Goal: Task Accomplishment & Management: Manage account settings

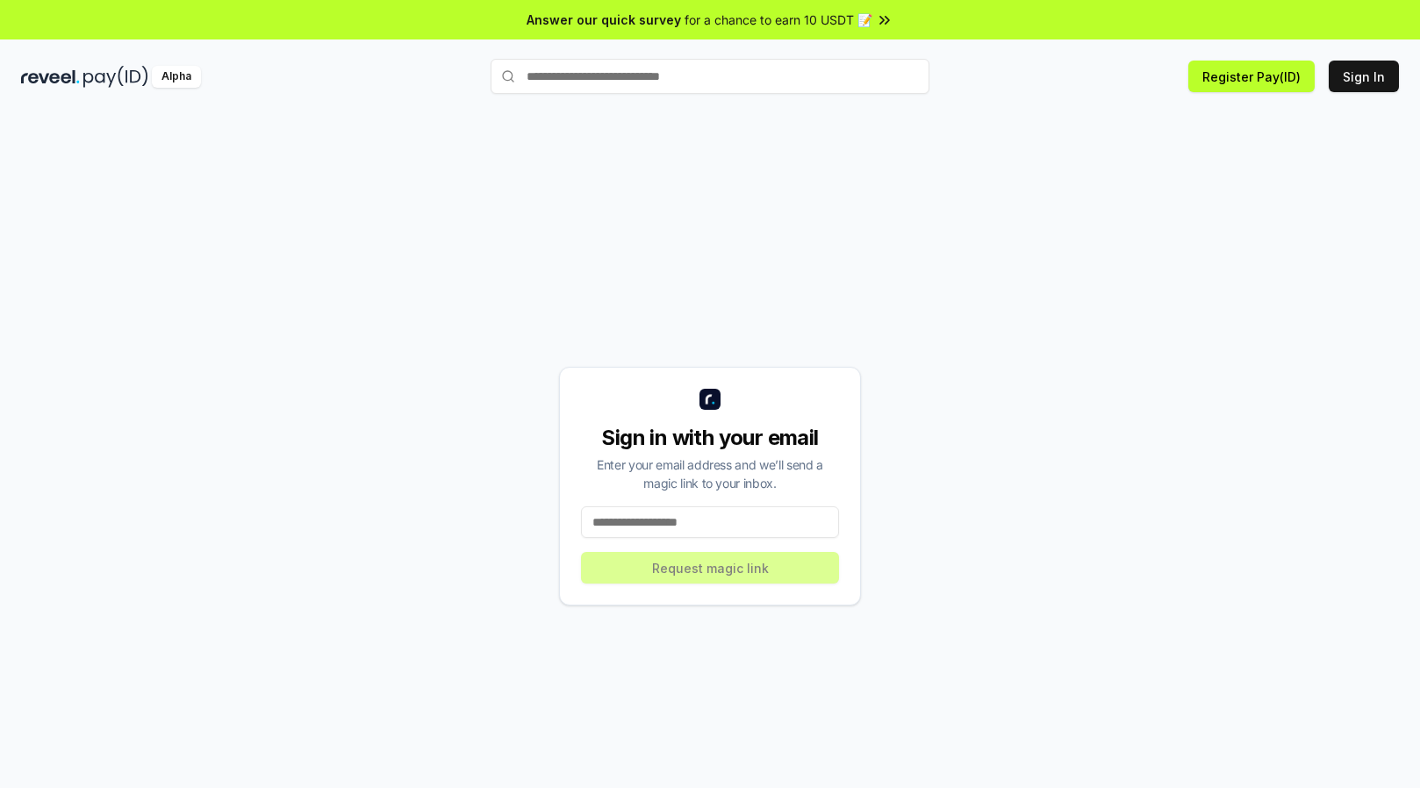
click at [694, 520] on input at bounding box center [710, 522] width 258 height 32
type input "**********"
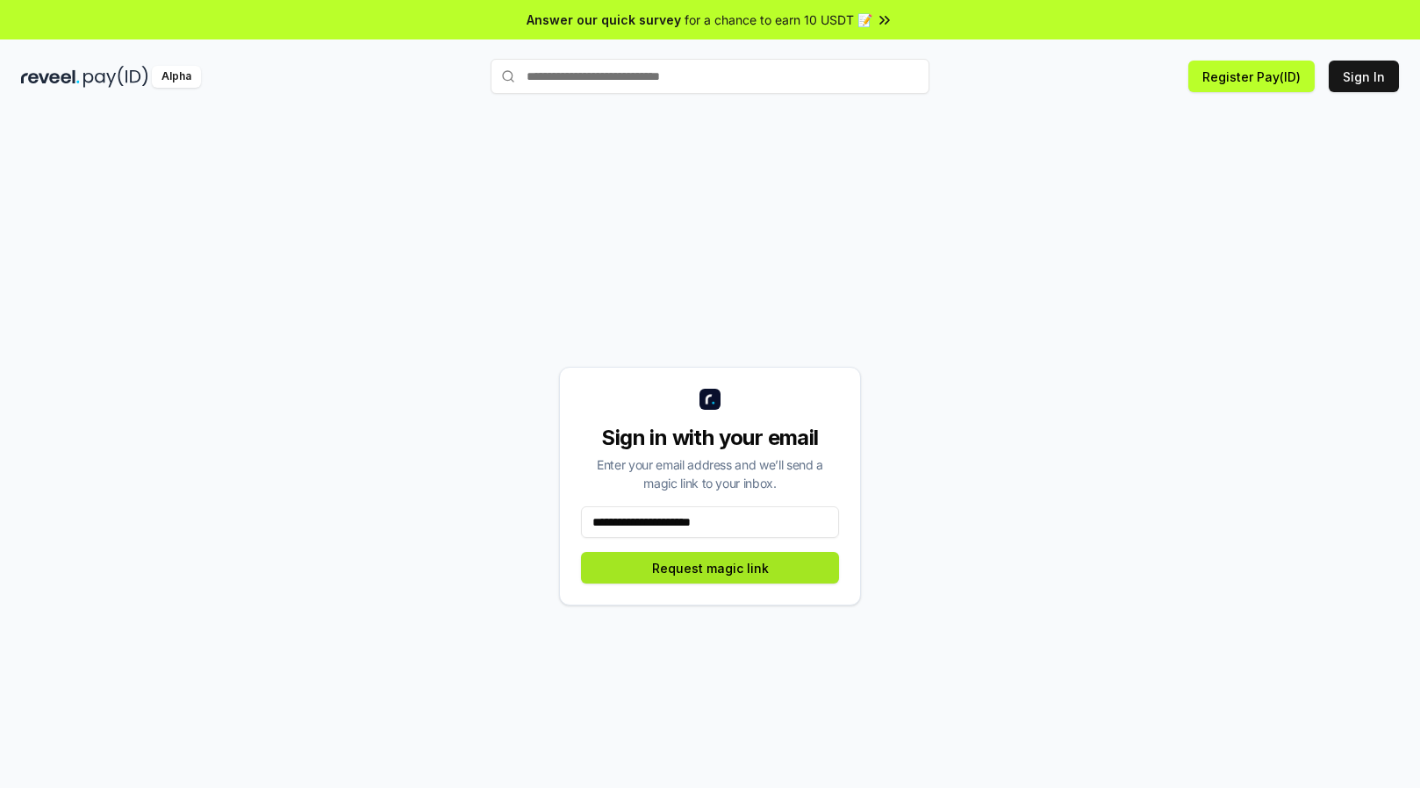
click at [771, 569] on button "Request magic link" at bounding box center [710, 568] width 258 height 32
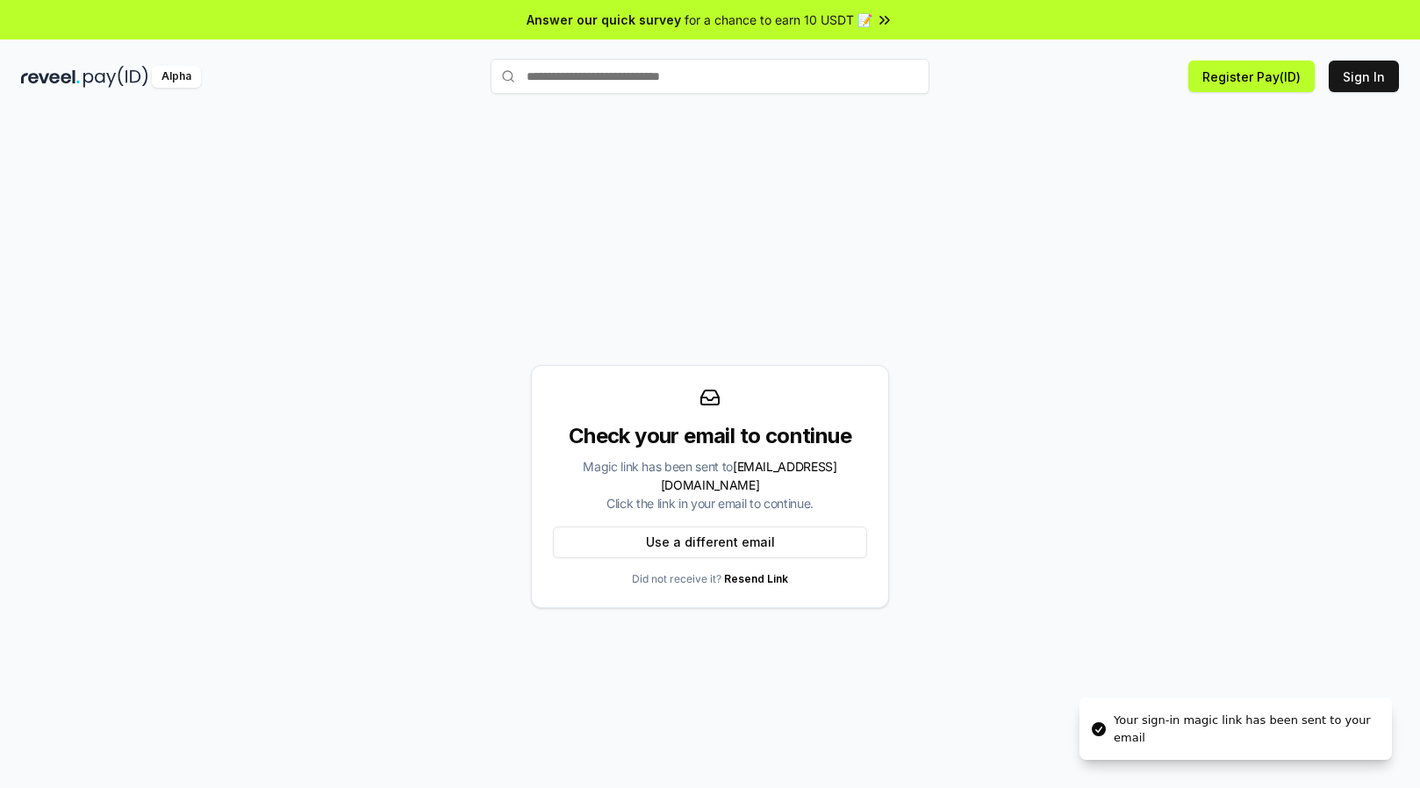
click at [1232, 732] on div "Your sign-in magic link has been sent to your email" at bounding box center [1245, 729] width 264 height 34
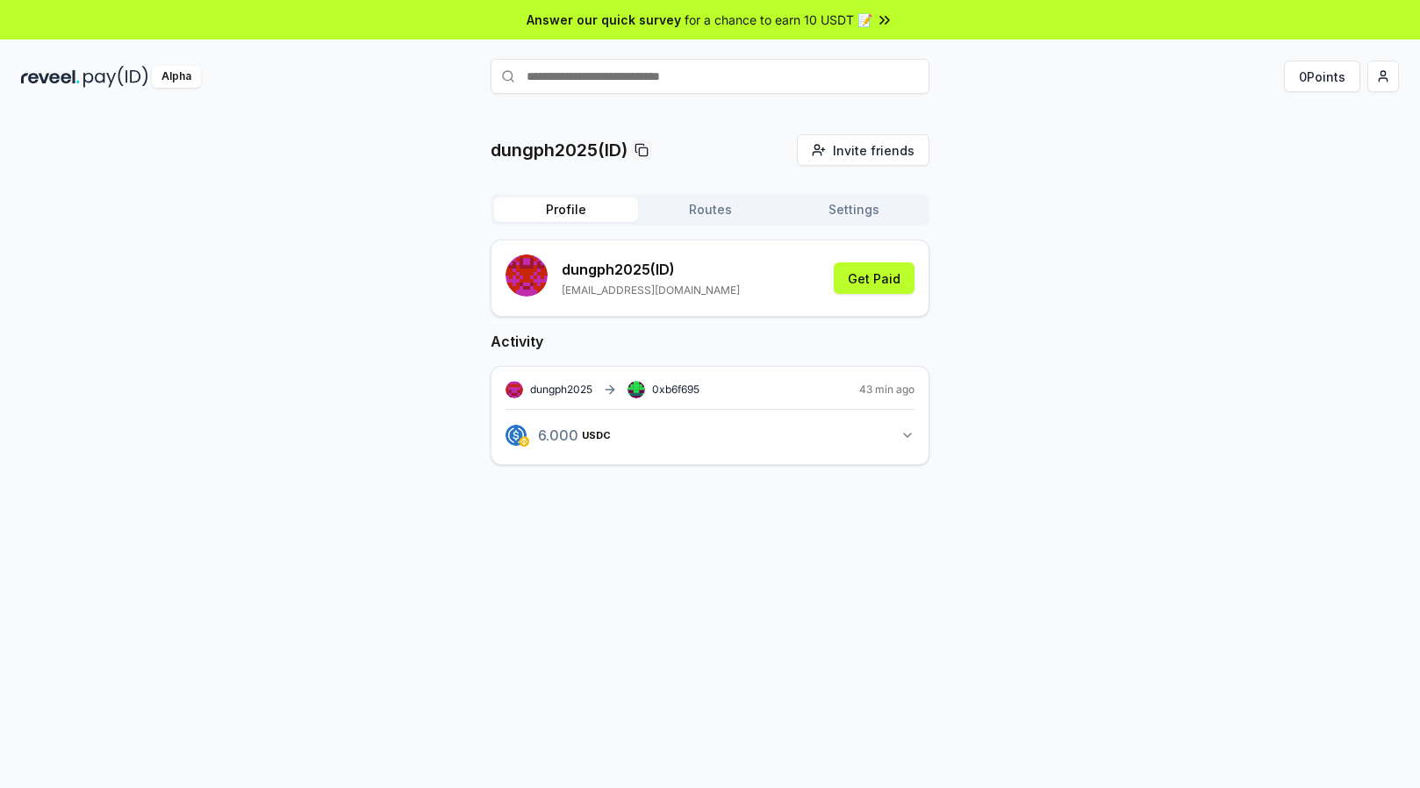
click at [910, 435] on icon "button" at bounding box center [907, 435] width 14 height 14
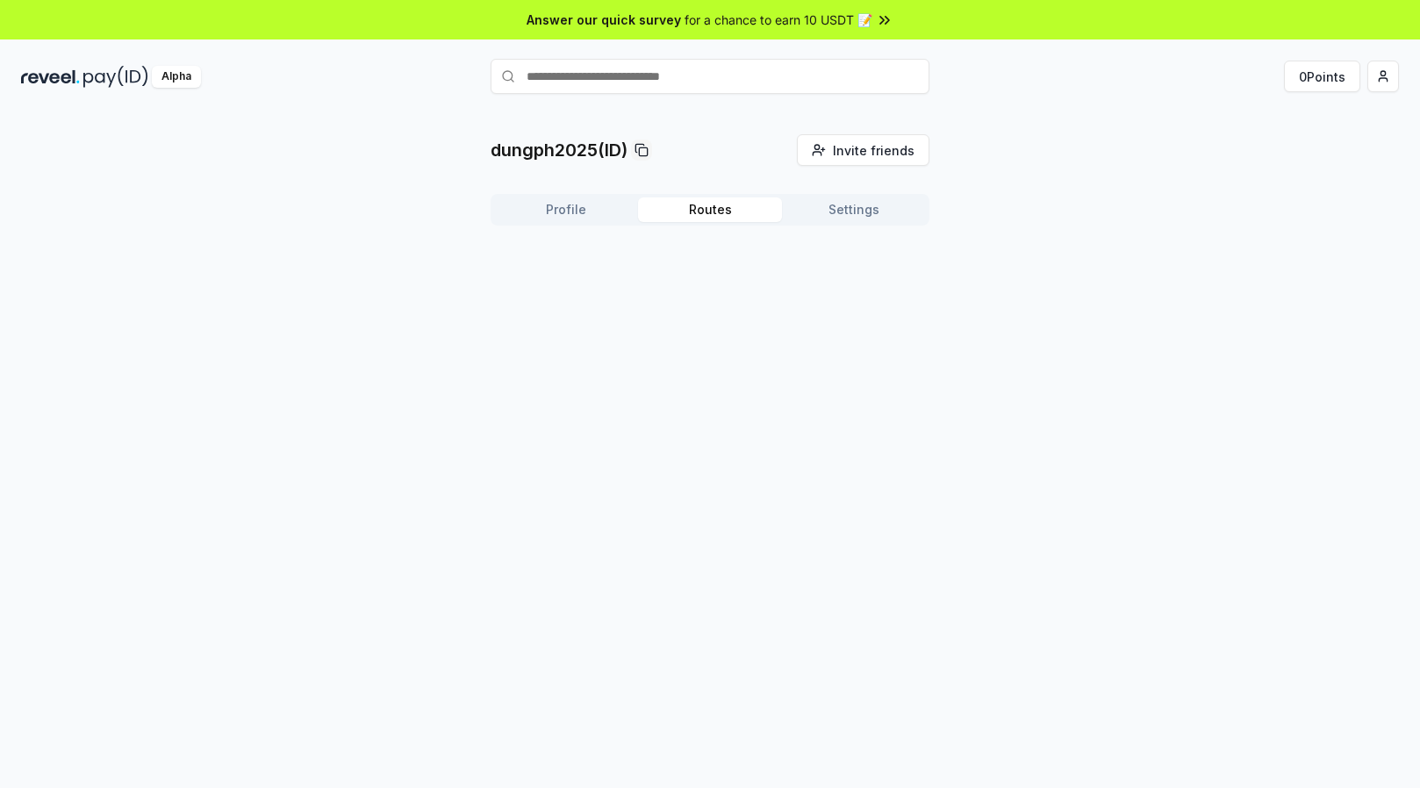
click at [729, 215] on button "Routes" at bounding box center [710, 209] width 144 height 25
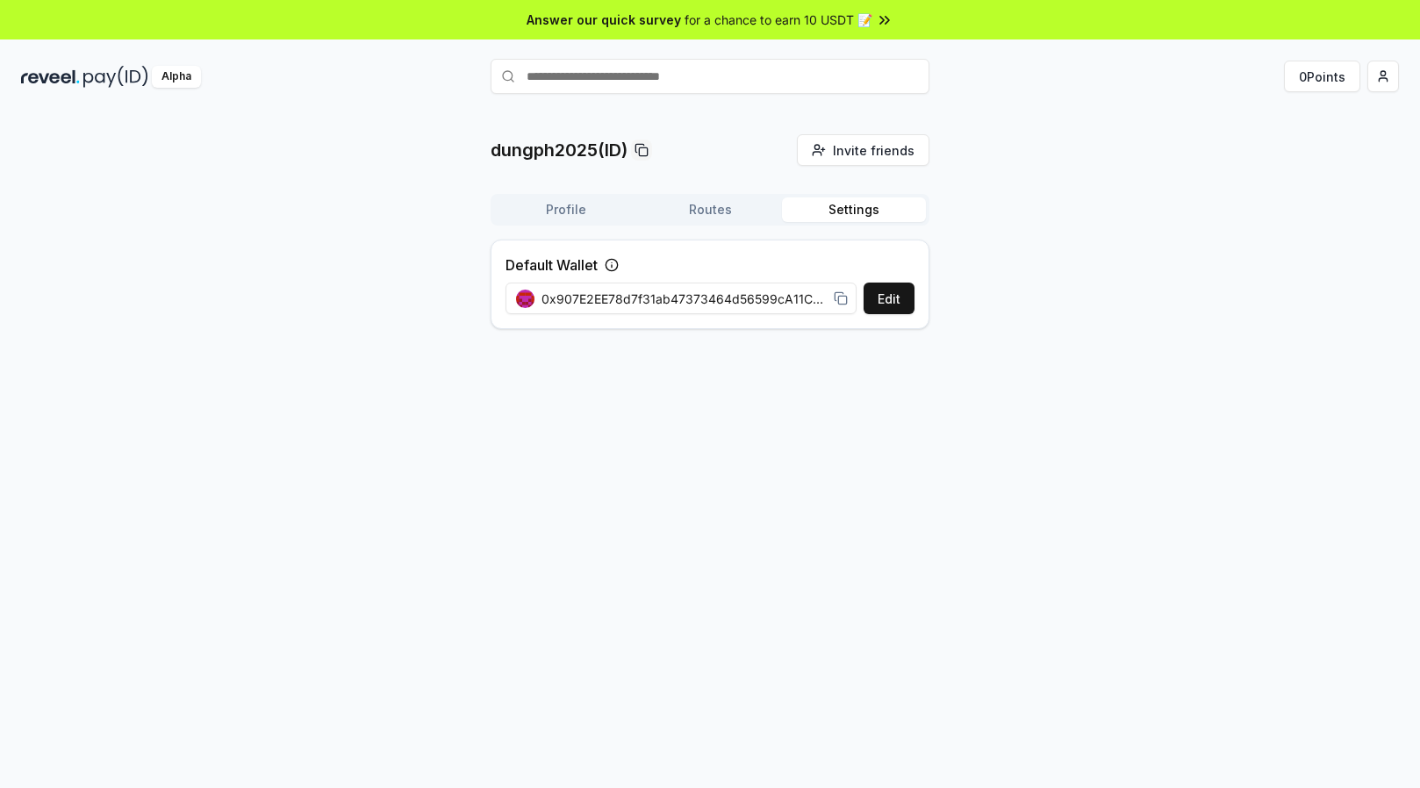
click at [869, 215] on button "Settings" at bounding box center [854, 209] width 144 height 25
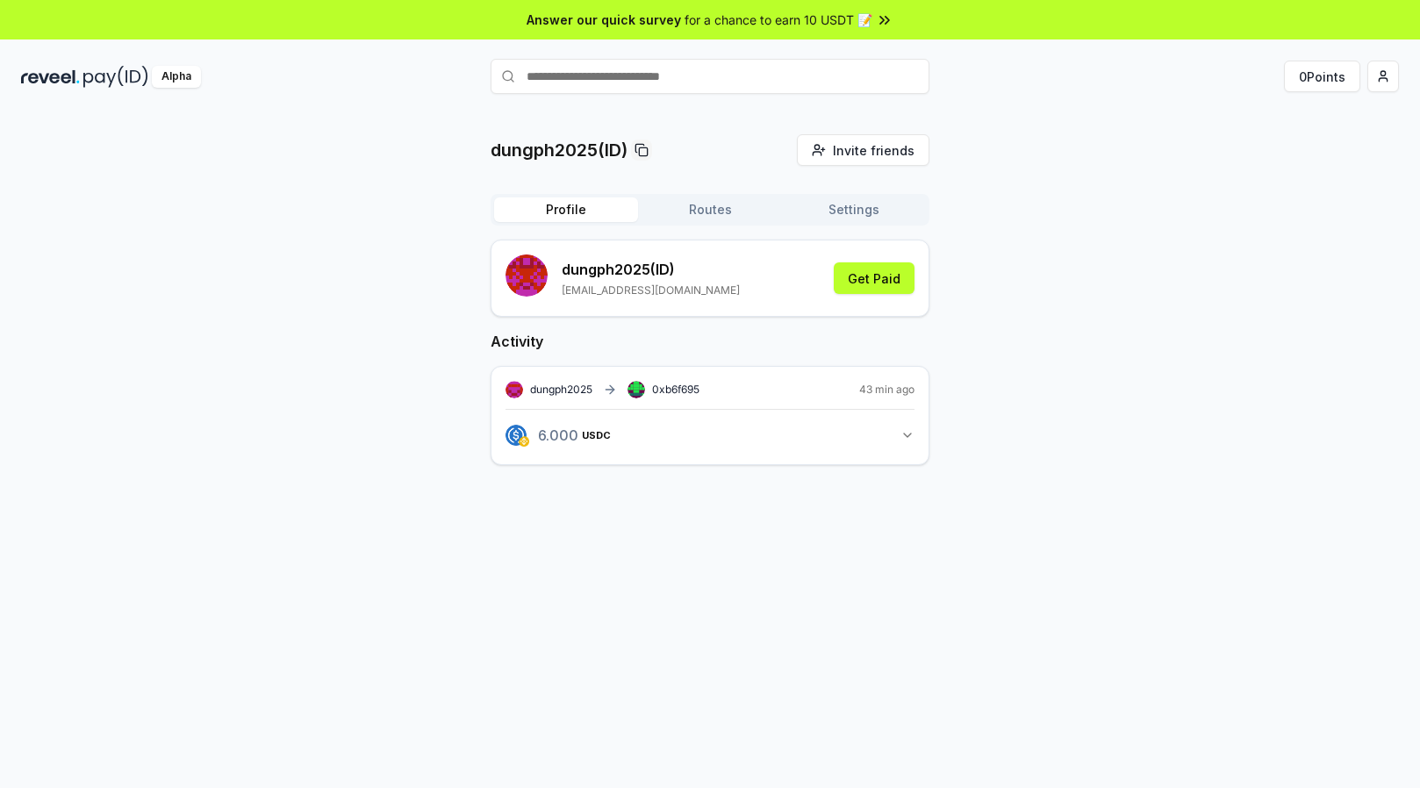
click at [590, 213] on button "Profile" at bounding box center [566, 209] width 144 height 25
click at [897, 278] on button "Get Paid" at bounding box center [874, 278] width 81 height 32
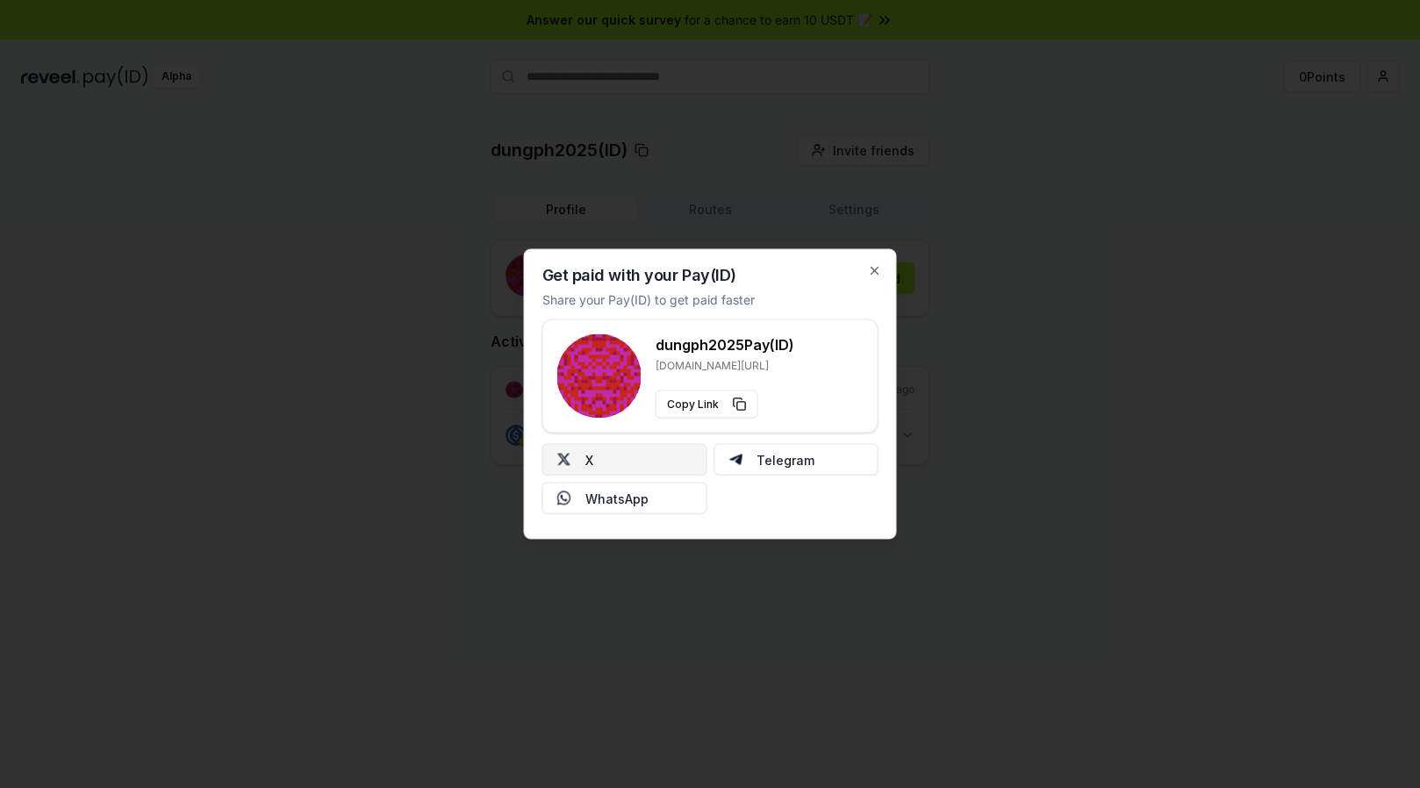
click at [641, 462] on button "X" at bounding box center [624, 460] width 165 height 32
